Goal: Find specific page/section: Find specific page/section

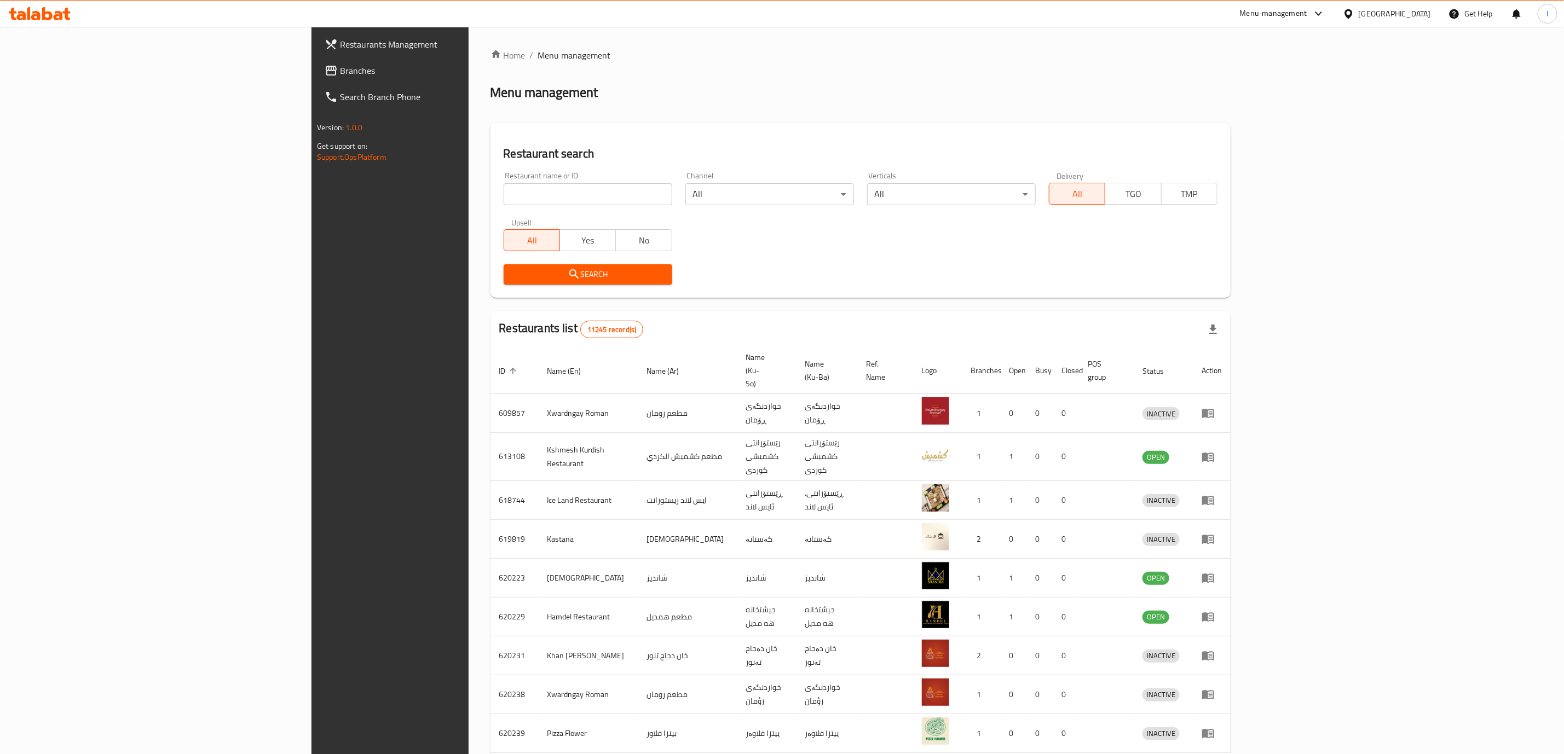
click at [536, 187] on div "Home / Menu management Menu management Restaurant search Restaurant name or ID …" at bounding box center [860, 439] width 740 height 781
drag, startPoint x: 0, startPoint y: 0, endPoint x: 536, endPoint y: 187, distance: 567.7
click at [536, 187] on input "search" at bounding box center [588, 194] width 169 height 22
paste input "Gas U Shawarmay Blnd,"
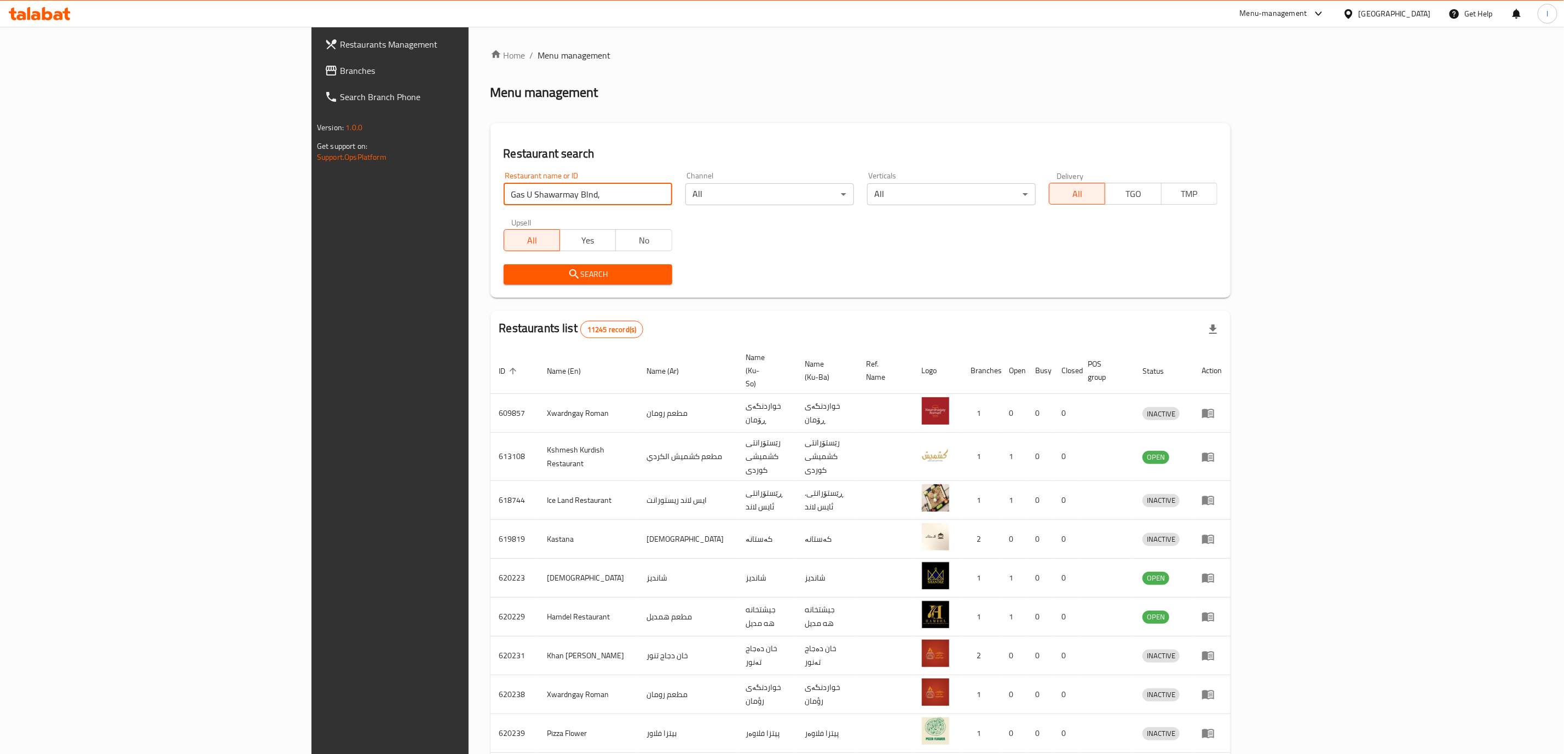
click button "Search" at bounding box center [588, 274] width 169 height 20
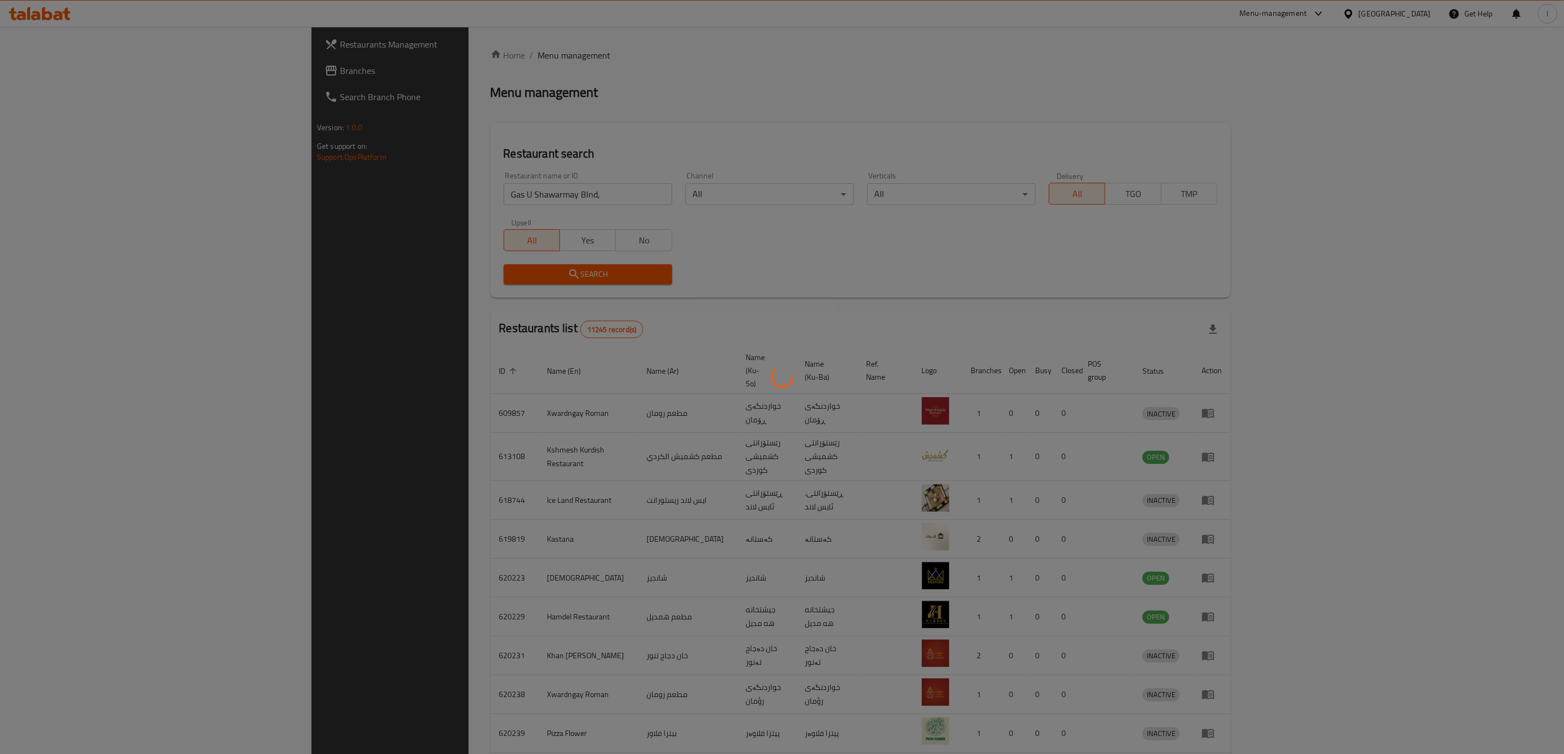
click at [448, 194] on div at bounding box center [782, 377] width 1564 height 754
click at [449, 194] on div at bounding box center [782, 377] width 1564 height 754
click at [426, 199] on div at bounding box center [782, 377] width 1564 height 754
click at [419, 207] on div at bounding box center [782, 377] width 1564 height 754
click at [434, 186] on div at bounding box center [782, 377] width 1564 height 754
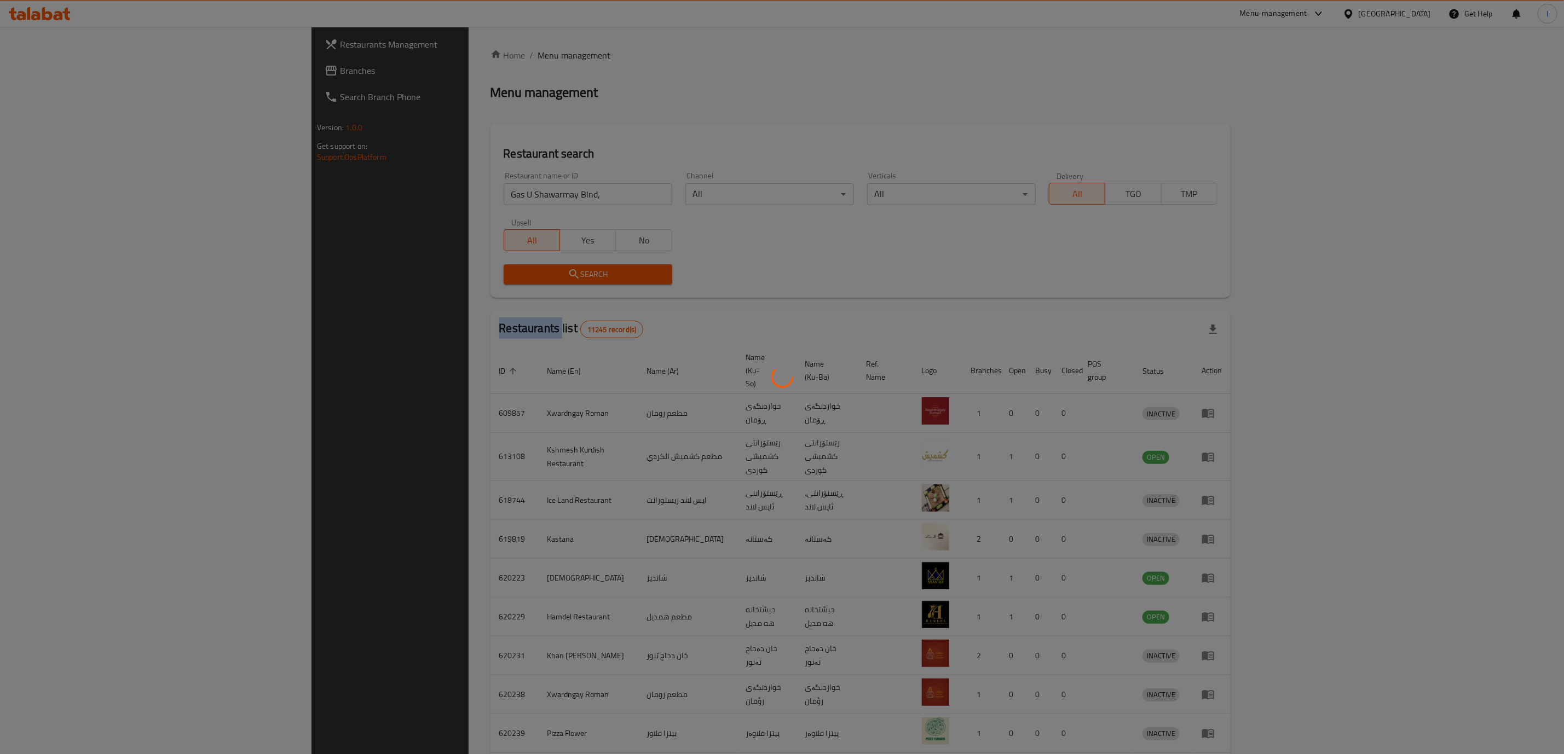
click at [434, 186] on div at bounding box center [782, 377] width 1564 height 754
click at [424, 193] on div at bounding box center [782, 377] width 1564 height 754
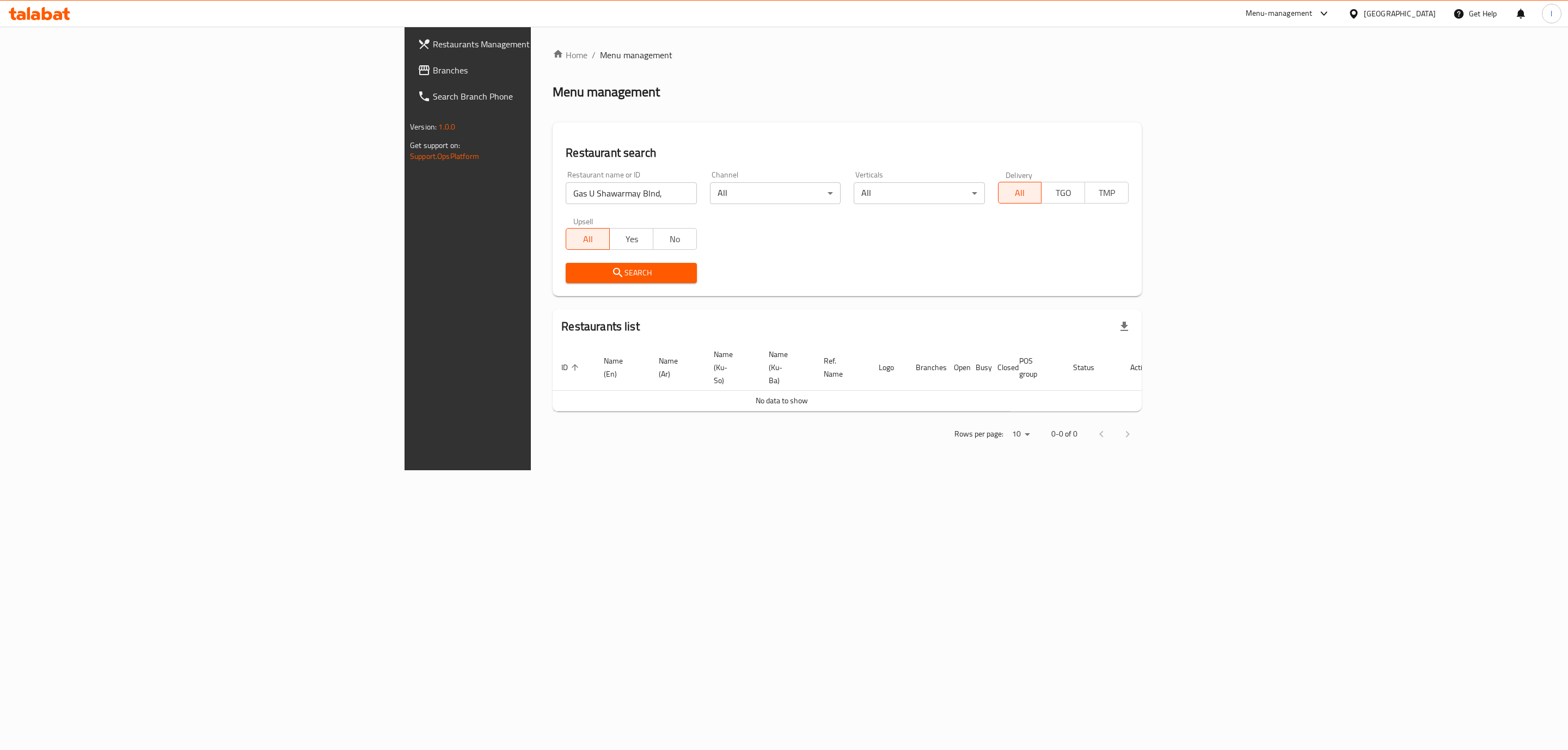
click at [566, 191] on input "Gas U Shawarmay Blnd," at bounding box center [630, 193] width 130 height 22
type input "Gas U Shawarmay Bl"
click button "Search" at bounding box center [630, 273] width 130 height 20
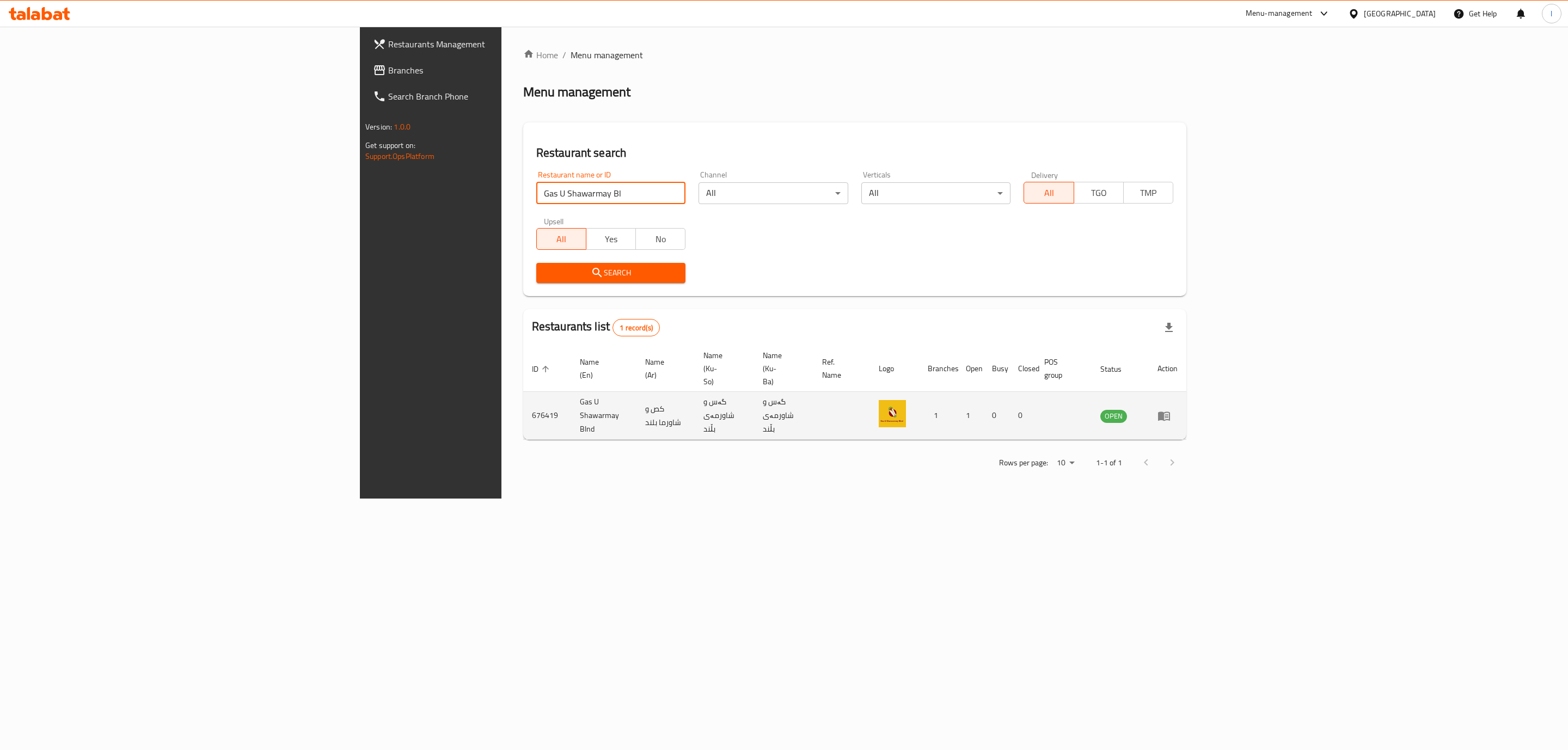
click at [1170, 410] on icon "enhanced table" at bounding box center [1163, 416] width 13 height 13
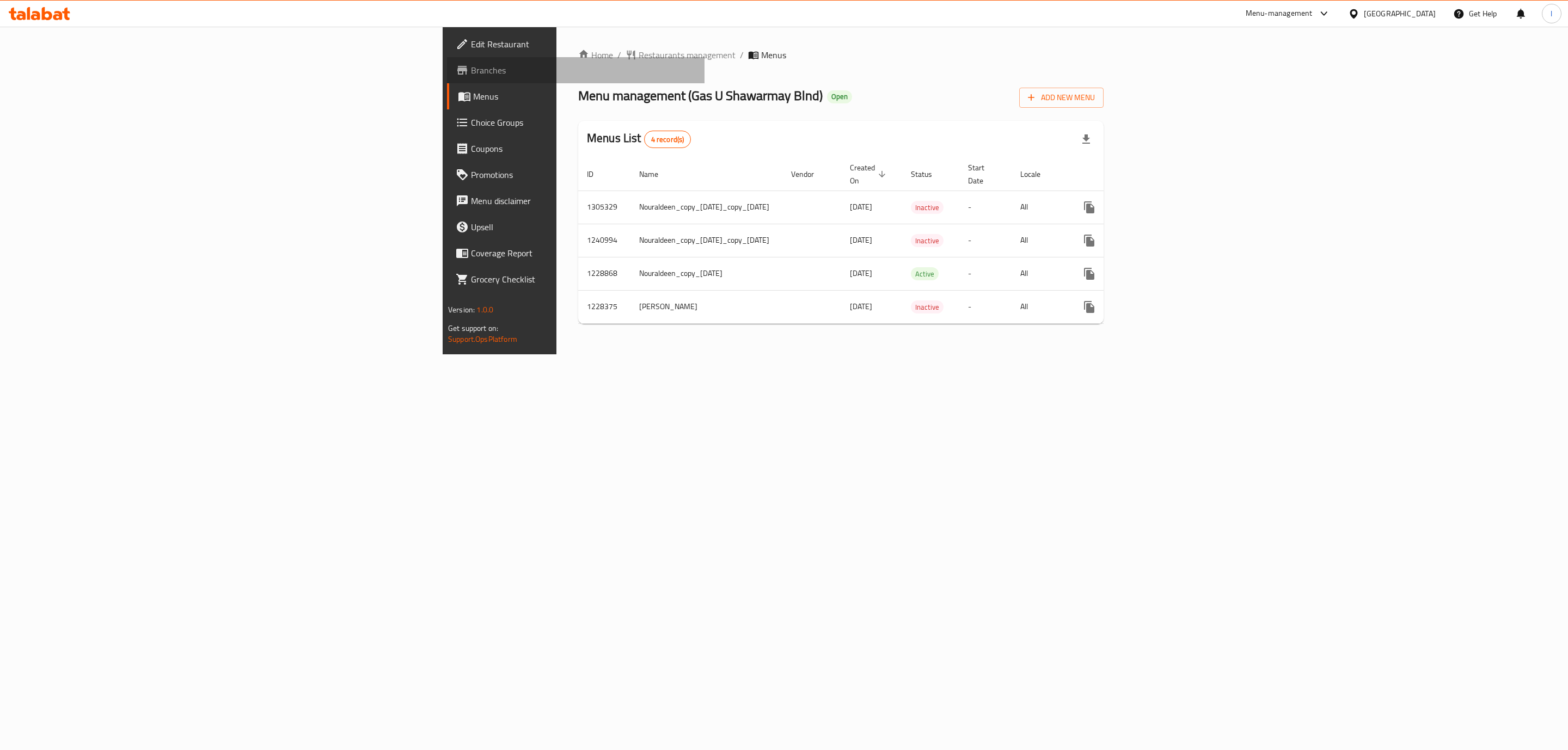
click at [471, 66] on span "Branches" at bounding box center [584, 70] width 225 height 13
